Goal: Task Accomplishment & Management: Manage account settings

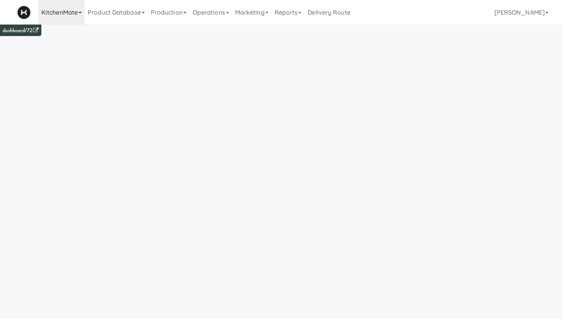
click at [67, 13] on link "KitchenMate" at bounding box center [61, 12] width 46 height 25
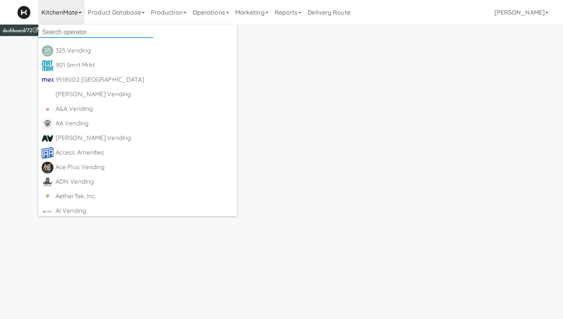
click at [64, 31] on input "text" at bounding box center [95, 31] width 115 height 11
type input "all"
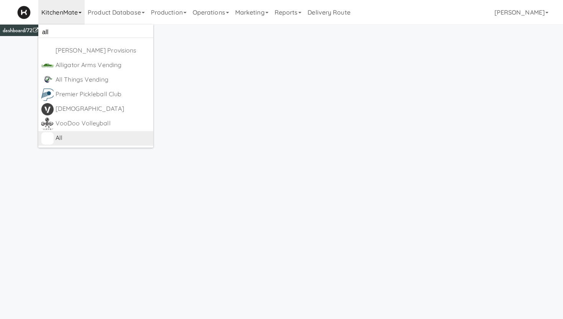
click at [58, 134] on div "All" at bounding box center [103, 137] width 95 height 11
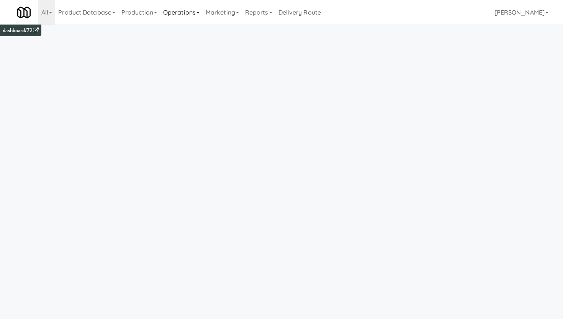
click at [172, 13] on link "Operations" at bounding box center [181, 12] width 43 height 25
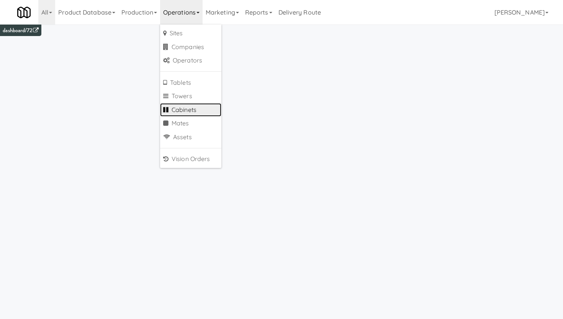
click at [182, 110] on link "Cabinets" at bounding box center [190, 110] width 61 height 14
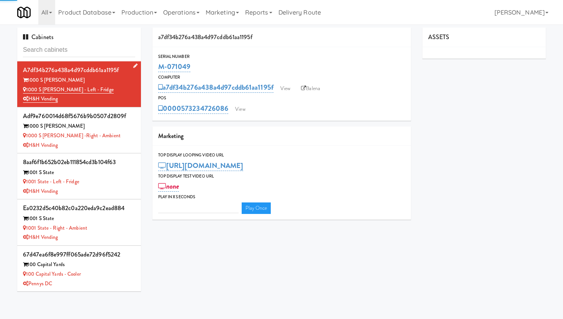
type input "3"
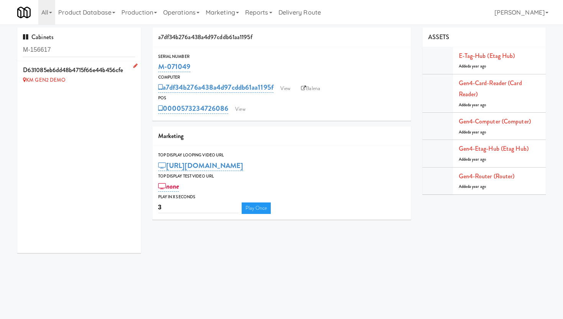
type input "M-156617"
click at [136, 65] on icon at bounding box center [135, 65] width 4 height 5
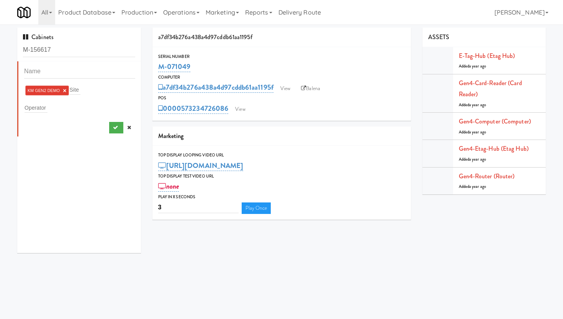
click at [65, 91] on link "×" at bounding box center [64, 90] width 3 height 7
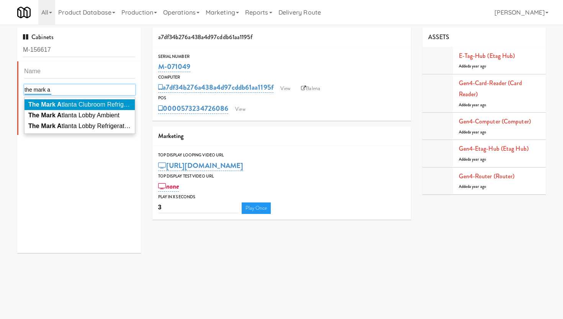
type input "the mark a"
click at [54, 109] on li "The Mark A tlanta Clubroom Refrigerated" at bounding box center [80, 104] width 110 height 11
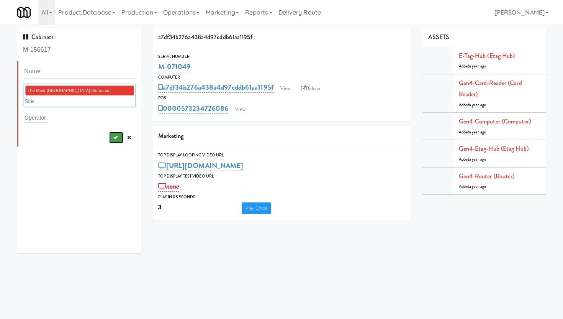
click at [116, 132] on button "submit" at bounding box center [116, 137] width 14 height 11
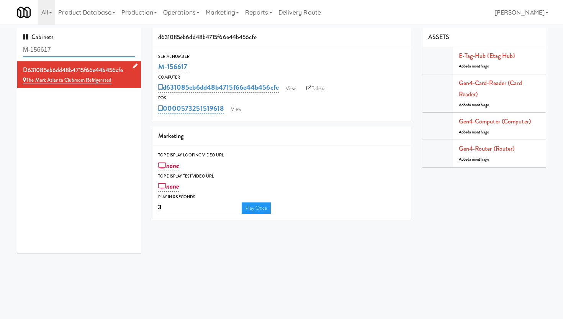
click at [65, 50] on input "M-156617" at bounding box center [79, 50] width 112 height 14
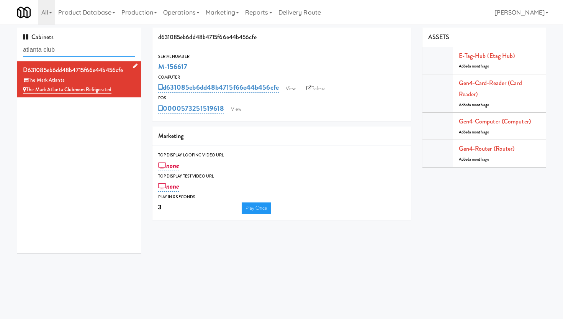
type input "atlanta club"
